Goal: Navigation & Orientation: Find specific page/section

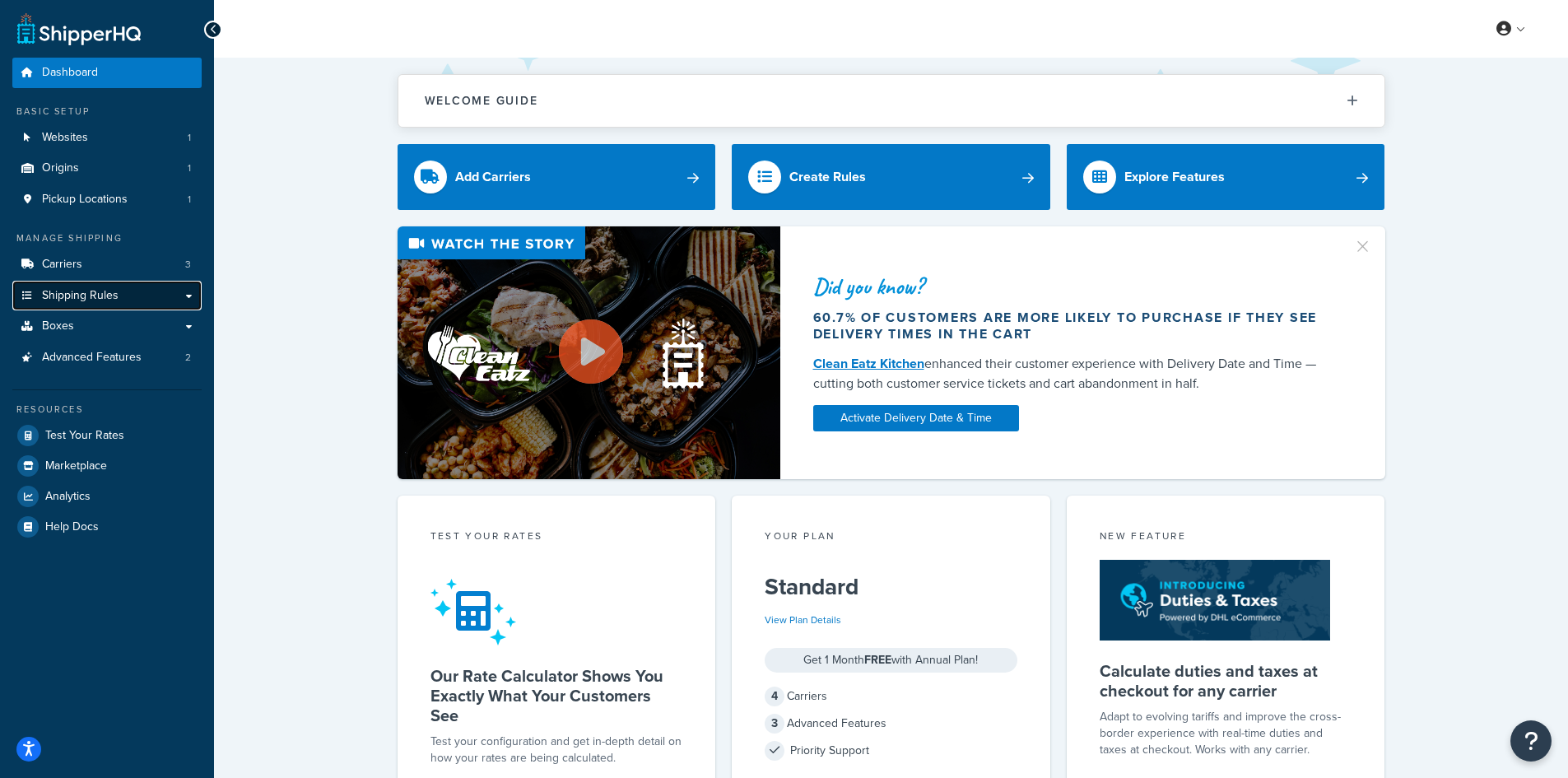
click at [184, 298] on link "Shipping Rules" at bounding box center [107, 296] width 189 height 31
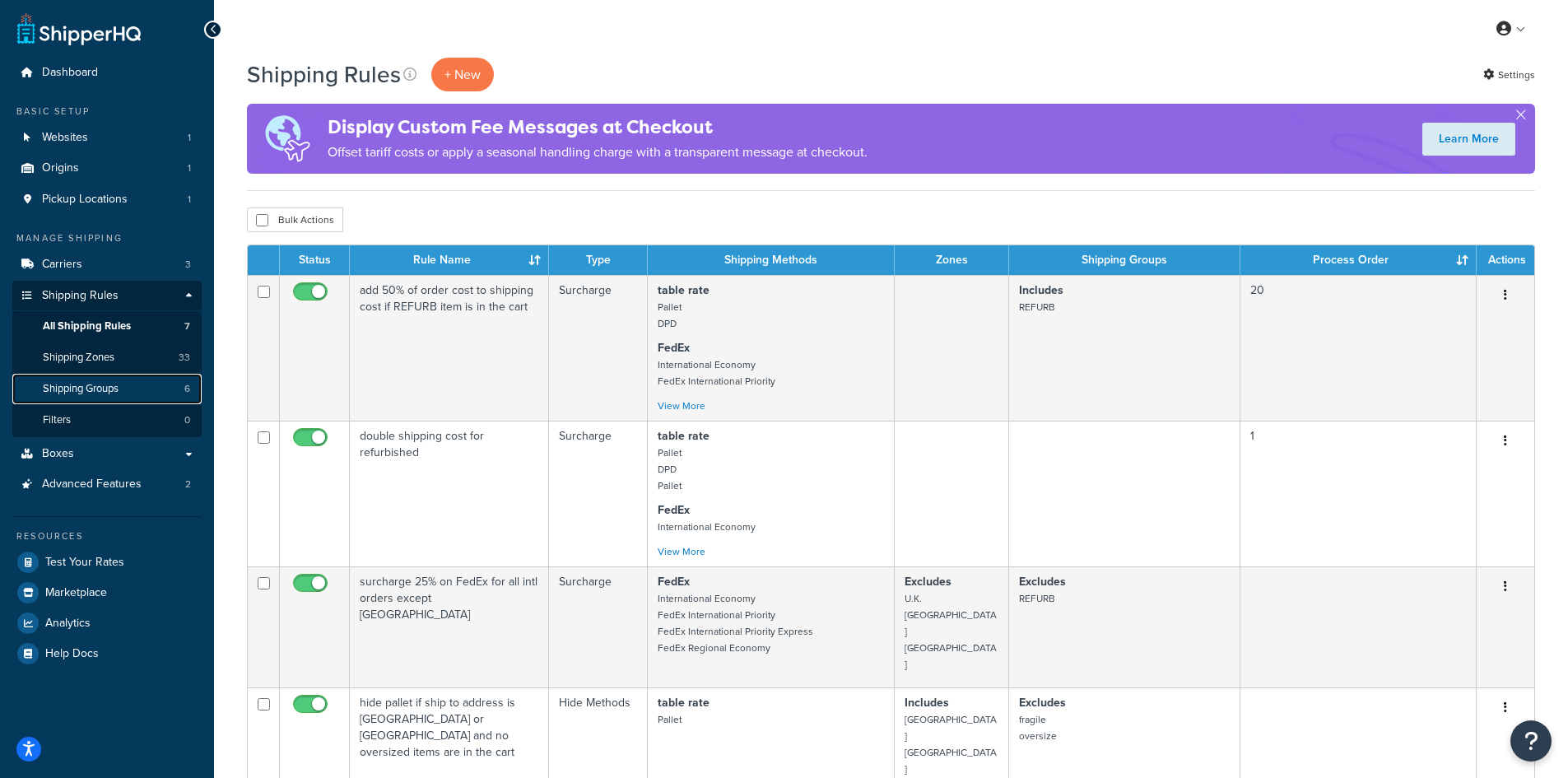
click at [90, 387] on span "Shipping Groups" at bounding box center [81, 388] width 76 height 14
